Goal: Find specific page/section: Find specific page/section

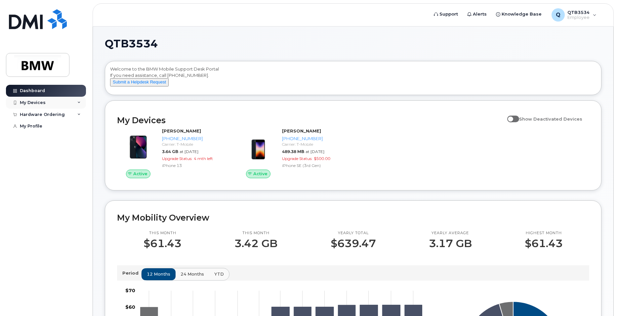
click at [38, 101] on div "My Devices" at bounding box center [33, 102] width 26 height 5
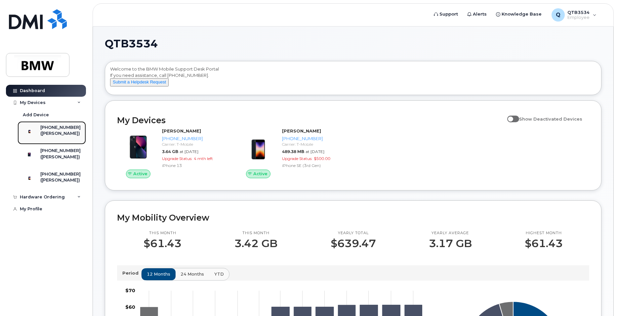
click at [61, 133] on div "([PERSON_NAME])" at bounding box center [60, 133] width 40 height 6
